Goal: Find contact information: Find contact information

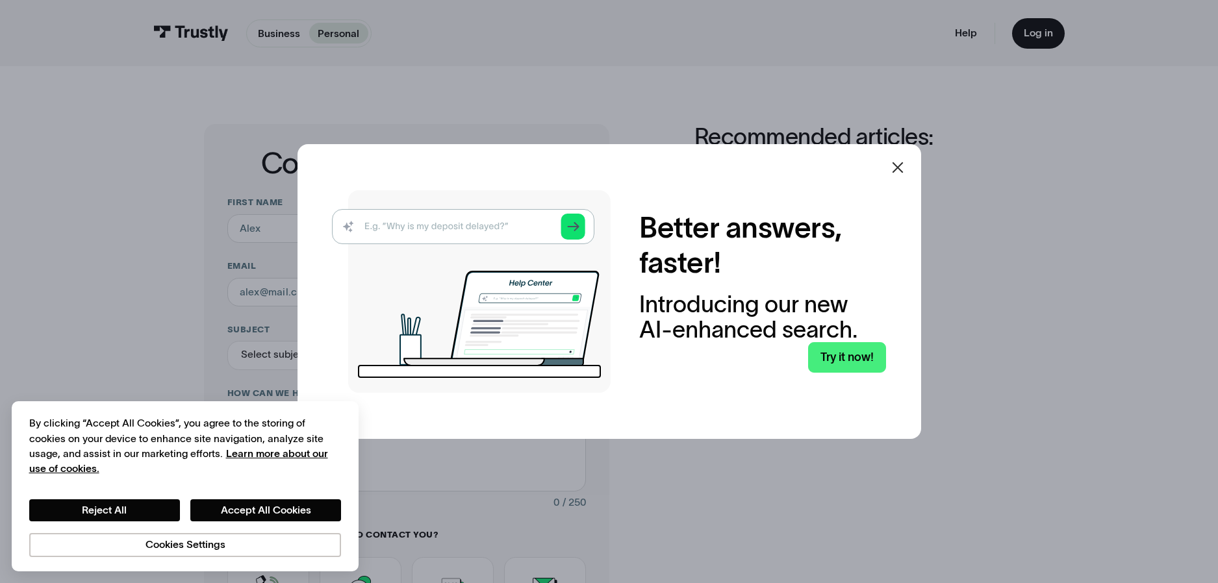
click at [903, 165] on icon at bounding box center [898, 168] width 16 height 16
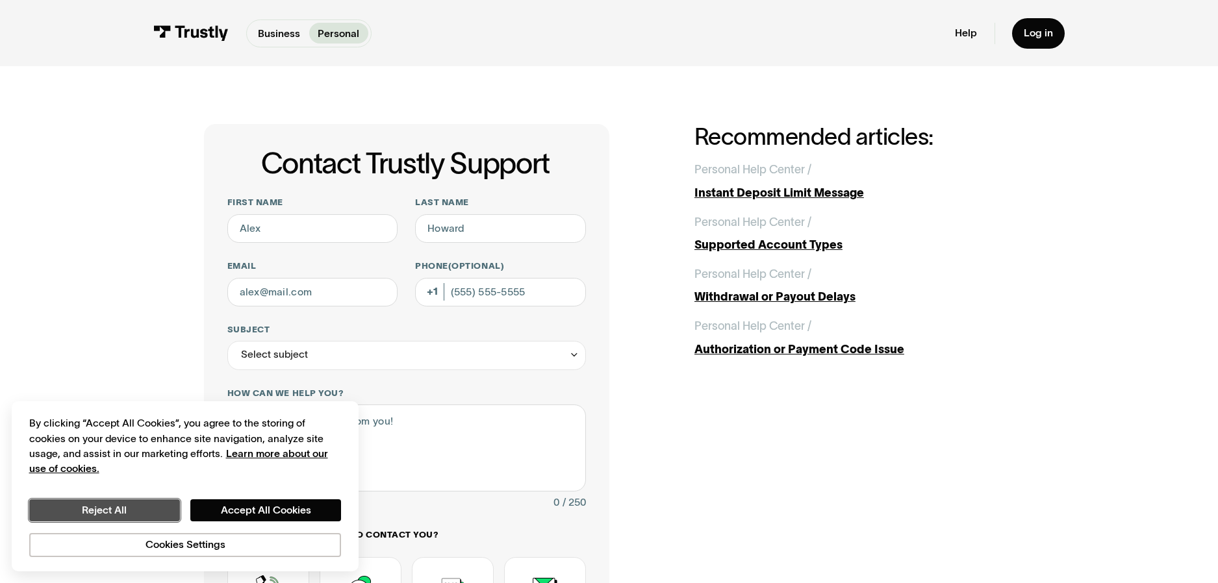
click at [147, 514] on button "Reject All" at bounding box center [104, 509] width 151 height 21
